Goal: Task Accomplishment & Management: Manage account settings

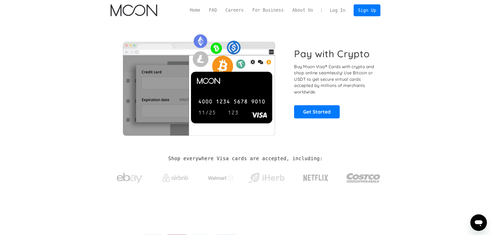
click at [337, 10] on link "Log In" at bounding box center [338, 10] width 24 height 11
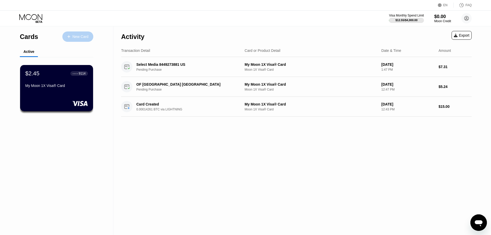
click at [81, 40] on div "New Card" at bounding box center [77, 36] width 31 height 10
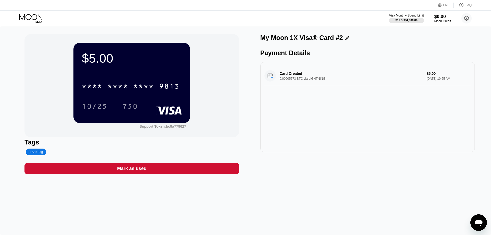
click at [116, 76] on div "$5.00 * * * * * * * * * * * * 9813 10/25 750" at bounding box center [131, 83] width 117 height 80
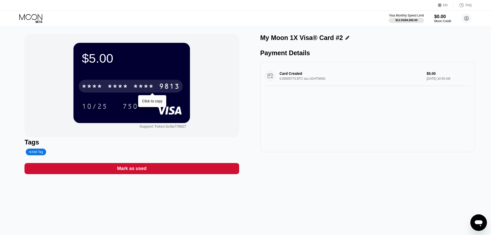
click at [126, 87] on div "* * * *" at bounding box center [117, 87] width 21 height 8
